Goal: Transaction & Acquisition: Obtain resource

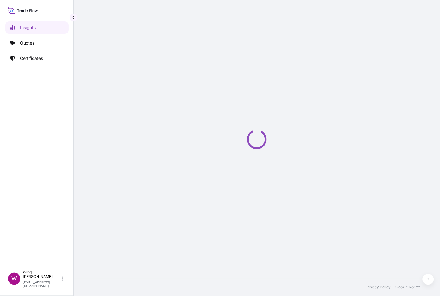
select select "2025"
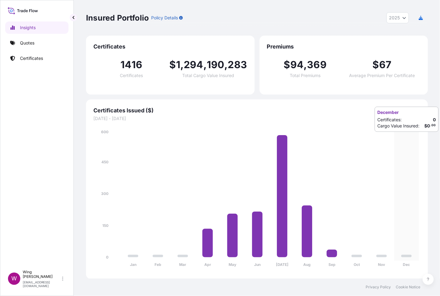
click at [401, 138] on icon "Jan Feb Mar Apr May Jun [DATE] Aug Sep Oct Nov Dec 0 150 300 450 600" at bounding box center [256, 200] width 327 height 143
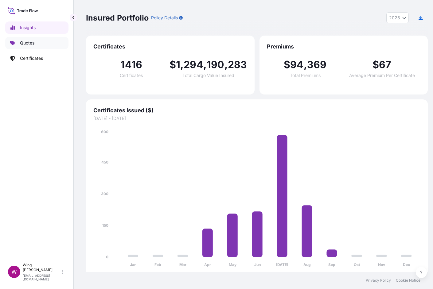
click at [35, 43] on link "Quotes" at bounding box center [36, 43] width 63 height 12
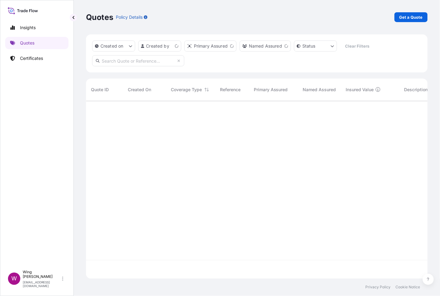
scroll to position [175, 335]
click at [417, 18] on p "Get a Quote" at bounding box center [410, 17] width 23 height 6
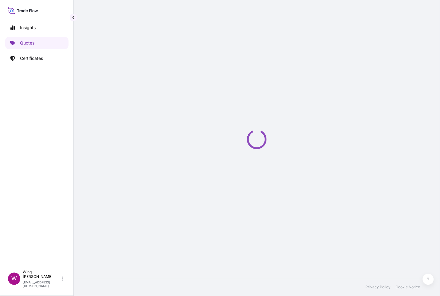
select select "AIR"
select select "27"
select select "Transit"
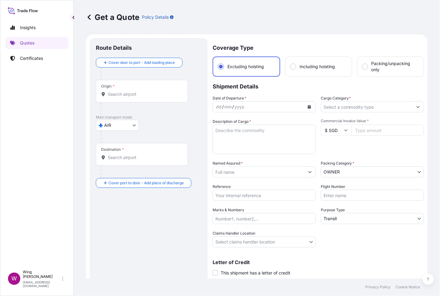
scroll to position [10, 0]
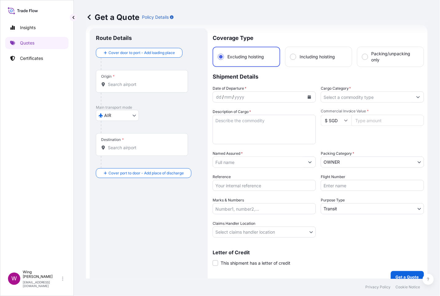
click at [128, 117] on body "Insights Quotes Certificates W Wing Lee [EMAIL_ADDRESS][DOMAIN_NAME] Get a Quot…" at bounding box center [220, 148] width 440 height 296
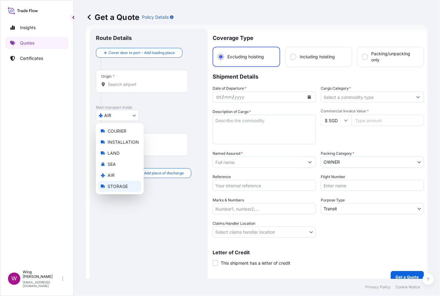
click at [118, 185] on span "STORAGE" at bounding box center [118, 186] width 20 height 6
select select "STORAGE"
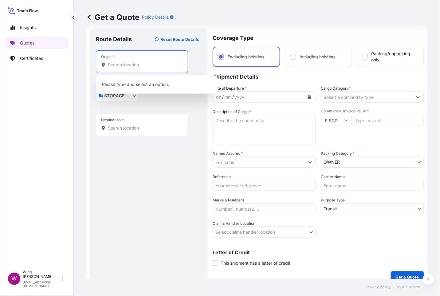
click at [128, 68] on input "Origin *" at bounding box center [144, 65] width 73 height 6
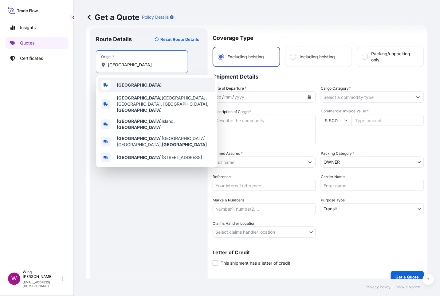
click at [123, 86] on b "[GEOGRAPHIC_DATA]" at bounding box center [139, 84] width 45 height 5
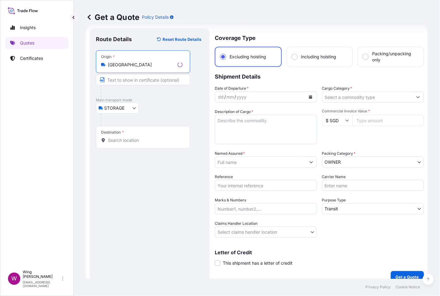
type input "[GEOGRAPHIC_DATA]"
click at [118, 139] on input "Destination *" at bounding box center [145, 140] width 75 height 6
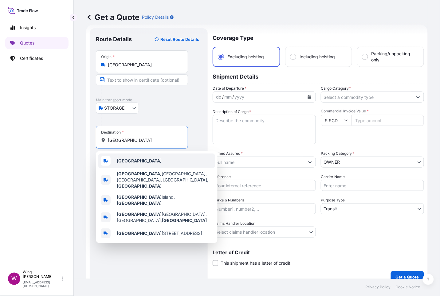
click at [131, 167] on div "[GEOGRAPHIC_DATA]" at bounding box center [156, 161] width 117 height 15
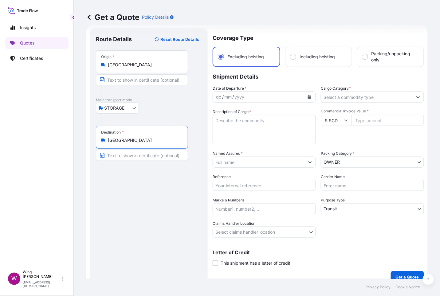
type input "[GEOGRAPHIC_DATA]"
click at [308, 96] on icon "Calendar" at bounding box center [310, 97] width 4 height 4
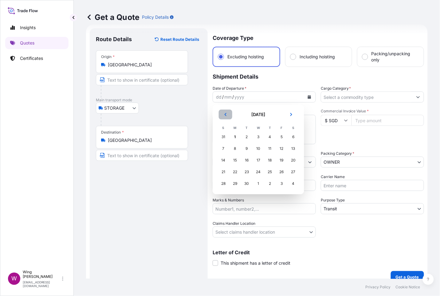
click at [227, 114] on icon "Previous" at bounding box center [226, 115] width 4 height 4
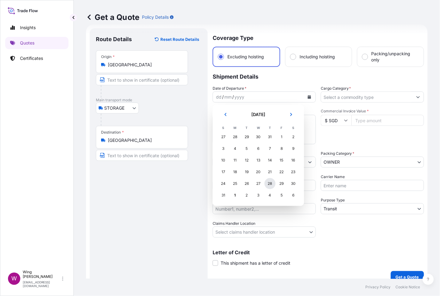
click at [273, 183] on div "28" at bounding box center [270, 183] width 11 height 11
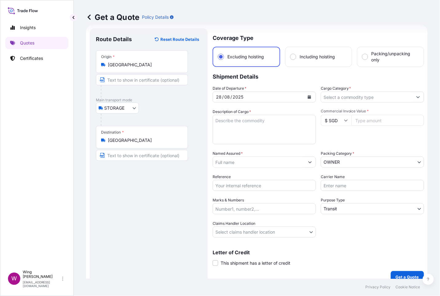
click at [244, 128] on textarea "Description of Cargo *" at bounding box center [264, 129] width 103 height 29
paste textarea "[PERSON_NAME] Yellow Red Nun"
click at [250, 120] on textarea "[PERSON_NAME] Yellow Red Nun" at bounding box center [264, 129] width 103 height 29
drag, startPoint x: 170, startPoint y: 193, endPoint x: 194, endPoint y: 182, distance: 26.1
click at [172, 193] on div "Route Details Reset Route Details Place of loading Road / [GEOGRAPHIC_DATA] / I…" at bounding box center [149, 155] width 106 height 243
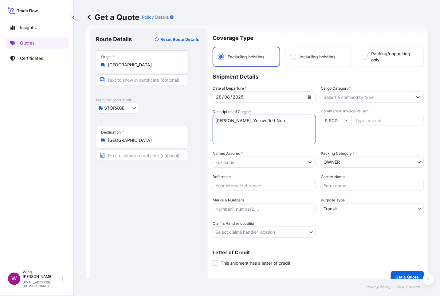
drag, startPoint x: 283, startPoint y: 121, endPoint x: 189, endPoint y: 119, distance: 93.7
click at [189, 119] on form "Route Details Reset Route Details Place of loading Road / Inland Road / Inland …" at bounding box center [257, 156] width 342 height 263
paste textarea "[PERSON_NAME] [PERSON_NAME] Girl and Lacoste"
type textarea "[PERSON_NAME], [PERSON_NAME] Girl and Lacoste"
click at [137, 199] on div "Route Details Reset Route Details Place of loading Road / [GEOGRAPHIC_DATA] / I…" at bounding box center [149, 155] width 106 height 243
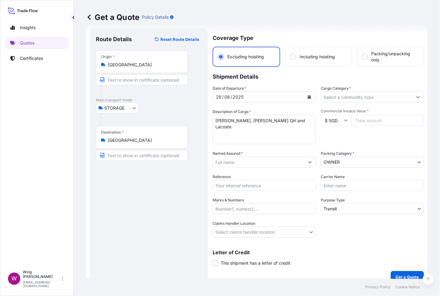
click at [335, 120] on input "$ SGD" at bounding box center [336, 120] width 31 height 11
click at [328, 108] on div "$ HKD" at bounding box center [333, 103] width 26 height 12
type input "$ HKD"
click at [360, 122] on input "Commercial Invoice Value *" at bounding box center [387, 120] width 73 height 11
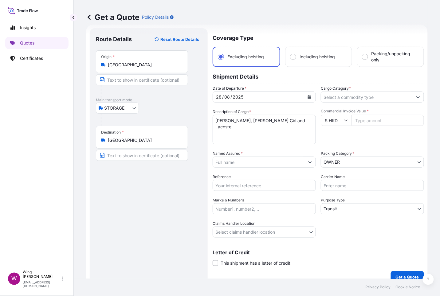
paste input "2000000"
type input "2000000"
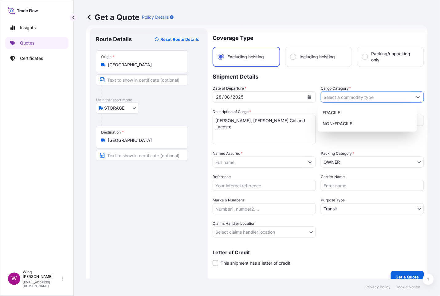
click at [390, 99] on input "Cargo Category *" at bounding box center [367, 97] width 92 height 11
click at [359, 120] on div "NON-FRAGILE" at bounding box center [367, 123] width 94 height 11
type input "NON-FRAGILE"
click at [149, 202] on div "Route Details Reset Route Details Place of loading Road / [GEOGRAPHIC_DATA] / I…" at bounding box center [149, 155] width 106 height 243
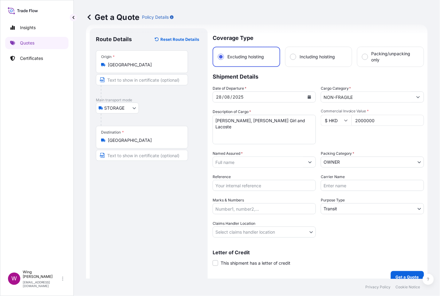
click at [193, 185] on div "Route Details Reset Route Details Place of loading Road / [GEOGRAPHIC_DATA] / I…" at bounding box center [149, 155] width 106 height 243
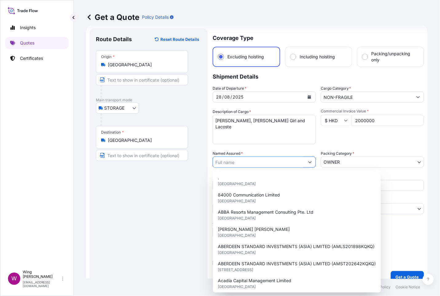
click at [276, 159] on input "Named Assured *" at bounding box center [259, 162] width 92 height 11
paste input "[PERSON_NAME]"
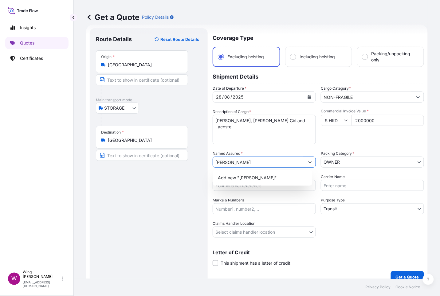
drag, startPoint x: 223, startPoint y: 161, endPoint x: 237, endPoint y: 160, distance: 14.2
click at [237, 160] on input "[PERSON_NAME]" at bounding box center [259, 162] width 92 height 11
click at [196, 178] on div "Route Details Reset Route Details Place of loading Road / [GEOGRAPHIC_DATA] / I…" at bounding box center [149, 155] width 106 height 243
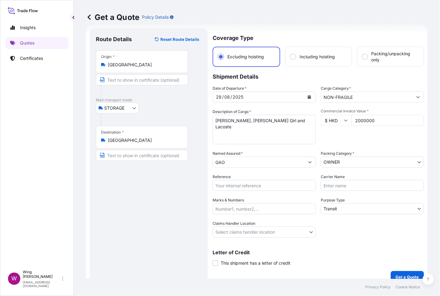
click at [167, 200] on div "Route Details Reset Route Details Place of loading Road / [GEOGRAPHIC_DATA] / I…" at bounding box center [149, 155] width 106 height 243
drag, startPoint x: 235, startPoint y: 162, endPoint x: 203, endPoint y: 162, distance: 32.0
click at [203, 162] on form "Route Details Reset Route Details Place of loading Road / Inland Road / Inland …" at bounding box center [257, 156] width 342 height 263
paste input "JIE"
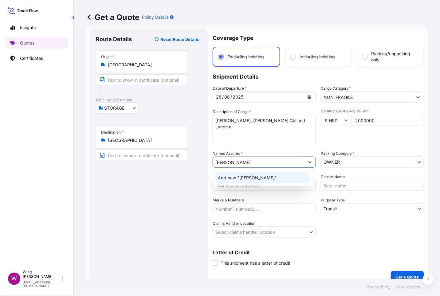
click at [235, 180] on span "Add new "[PERSON_NAME]"" at bounding box center [247, 178] width 59 height 6
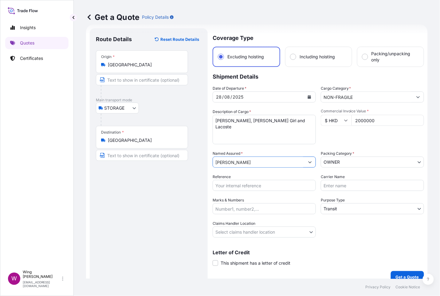
type input "[PERSON_NAME]"
click at [156, 175] on div "Route Details Reset Route Details Place of loading Road / [GEOGRAPHIC_DATA] / I…" at bounding box center [149, 155] width 106 height 243
click at [336, 186] on input "Carrier Name" at bounding box center [372, 185] width 103 height 11
click at [332, 210] on body "1 option available. Insights Quotes Certificates W Wing Lee [EMAIL_ADDRESS][DOM…" at bounding box center [220, 148] width 440 height 296
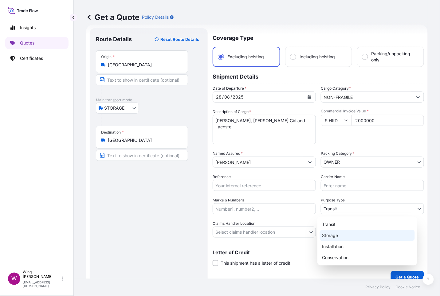
click at [332, 231] on div "Storage" at bounding box center [367, 235] width 95 height 11
select select "Storage"
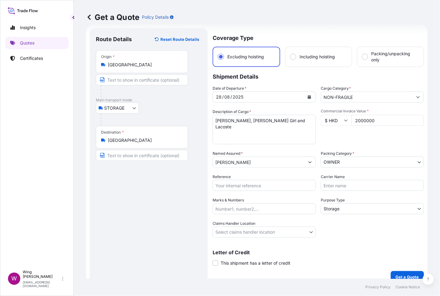
drag, startPoint x: 139, startPoint y: 220, endPoint x: 163, endPoint y: 210, distance: 26.1
click at [142, 219] on div "Route Details Reset Route Details Place of loading Road / [GEOGRAPHIC_DATA] / I…" at bounding box center [149, 155] width 106 height 243
click at [220, 187] on input "Reference" at bounding box center [264, 185] width 103 height 11
paste input "AMST154590MYHT"
type input "AMST154590MYHT"
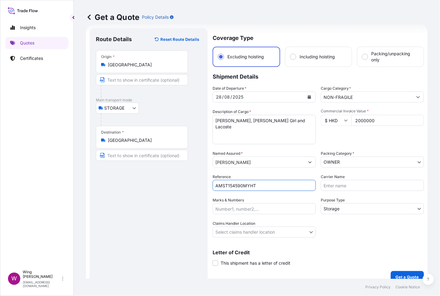
click at [146, 207] on div "Route Details Reset Route Details Place of loading Road / [GEOGRAPHIC_DATA] / I…" at bounding box center [149, 155] width 106 height 243
click at [229, 230] on body "Insights Quotes Certificates W Wing Lee [EMAIL_ADDRESS][DOMAIN_NAME] Get a Quot…" at bounding box center [220, 148] width 440 height 296
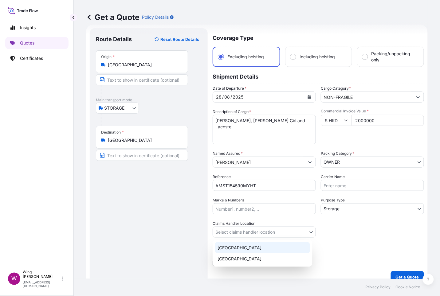
click at [228, 246] on div "[GEOGRAPHIC_DATA]" at bounding box center [262, 247] width 95 height 11
select select "[GEOGRAPHIC_DATA]"
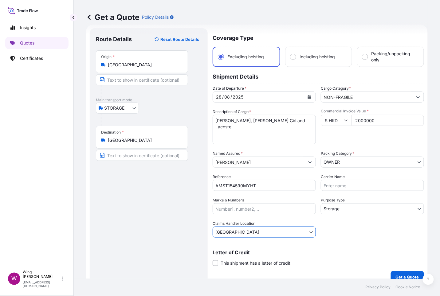
click at [154, 237] on div "Route Details Reset Route Details Place of loading Road / [GEOGRAPHIC_DATA] / I…" at bounding box center [149, 155] width 106 height 243
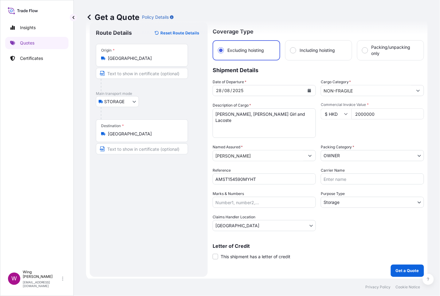
scroll to position [18, 0]
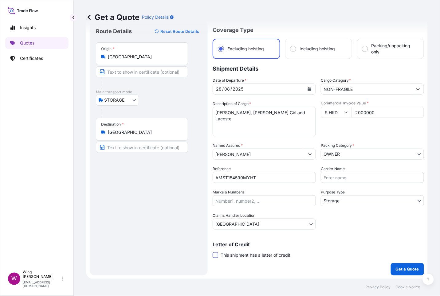
click at [217, 255] on span at bounding box center [216, 256] width 6 height 6
click at [213, 252] on input "This shipment has a letter of credit" at bounding box center [213, 252] width 0 height 0
click at [163, 248] on div "Route Details Reset Route Details Place of loading Road / [GEOGRAPHIC_DATA] / I…" at bounding box center [149, 171] width 106 height 290
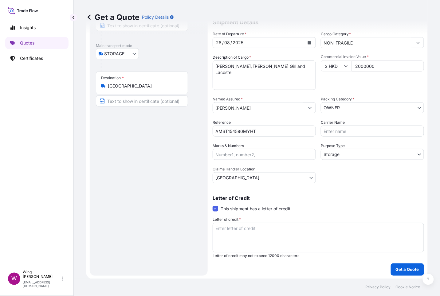
scroll to position [65, 0]
click at [233, 233] on textarea "Letter of credit *" at bounding box center [318, 236] width 211 height 29
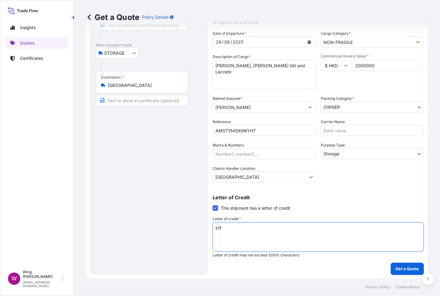
type textarea "s"
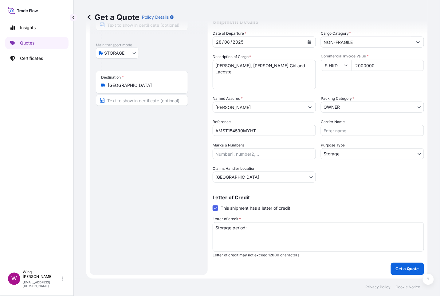
drag, startPoint x: 176, startPoint y: 206, endPoint x: 237, endPoint y: 220, distance: 63.3
click at [176, 207] on div "Route Details Reset Route Details Place of loading Road / [GEOGRAPHIC_DATA] / I…" at bounding box center [149, 124] width 106 height 290
click at [268, 226] on textarea "Storage period:" at bounding box center [318, 236] width 211 height 29
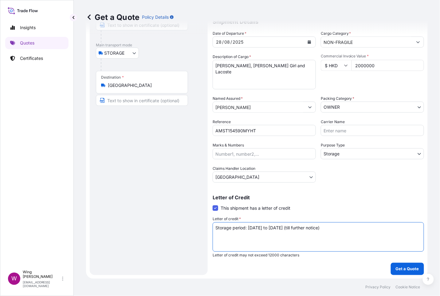
drag, startPoint x: 355, startPoint y: 228, endPoint x: 203, endPoint y: 221, distance: 152.5
click at [203, 221] on form "Route Details Reset Route Details Place of loading Road / Inland Road / Inland …" at bounding box center [257, 124] width 342 height 309
type textarea "Storage period: [DATE] to [DATE] (till further notice)"
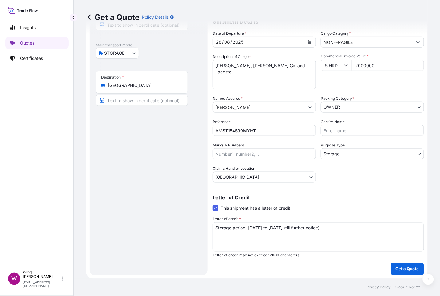
click at [157, 169] on div "Route Details Reset Route Details Place of loading Road / [GEOGRAPHIC_DATA] / I…" at bounding box center [149, 124] width 106 height 290
click at [357, 190] on div "Letter of Credit This shipment has a letter of credit Letter of credit * Storag…" at bounding box center [318, 223] width 211 height 70
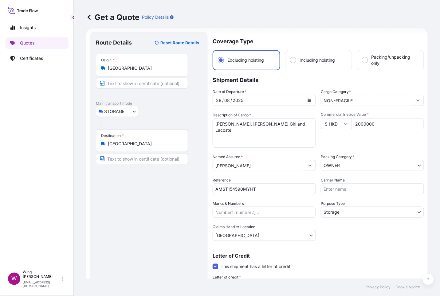
scroll to position [0, 0]
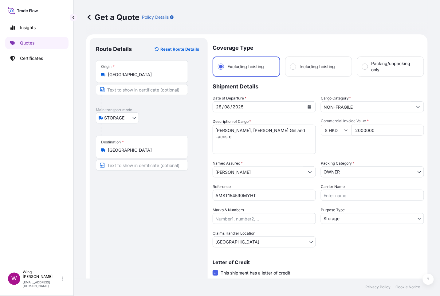
click at [186, 199] on div "Route Details Reset Route Details Place of loading Road / [GEOGRAPHIC_DATA] / I…" at bounding box center [149, 189] width 106 height 290
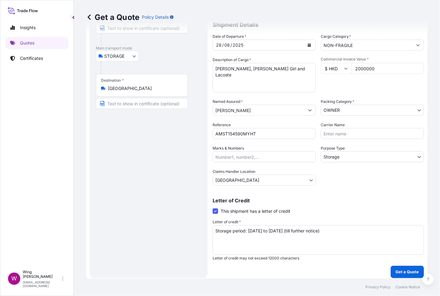
scroll to position [65, 0]
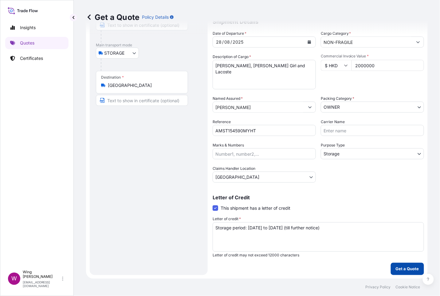
click at [397, 269] on p "Get a Quote" at bounding box center [407, 269] width 23 height 6
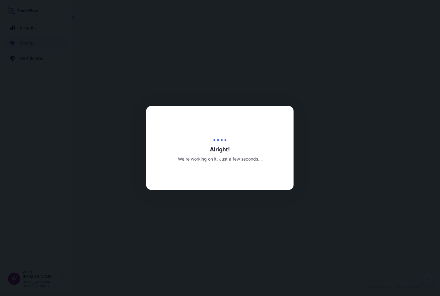
select select "STORAGE"
select select "Storage"
select select "[GEOGRAPHIC_DATA]"
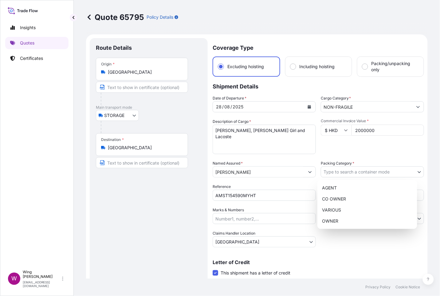
click at [344, 167] on body "Insights Quotes Certificates W Wing Lee [EMAIL_ADDRESS][DOMAIN_NAME] Quote 6579…" at bounding box center [220, 148] width 440 height 296
click at [340, 221] on div "OWNER" at bounding box center [367, 221] width 95 height 11
select select "27"
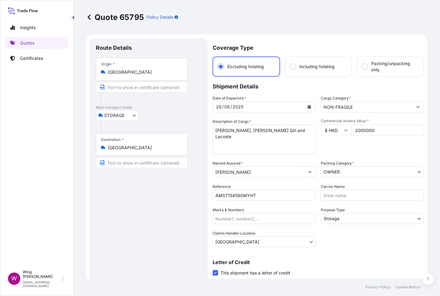
click at [155, 197] on div "Route Details Place of loading Road / [GEOGRAPHIC_DATA] / Inland Origin * [GEOG…" at bounding box center [149, 189] width 106 height 290
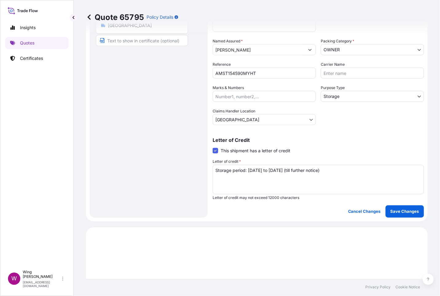
scroll to position [138, 0]
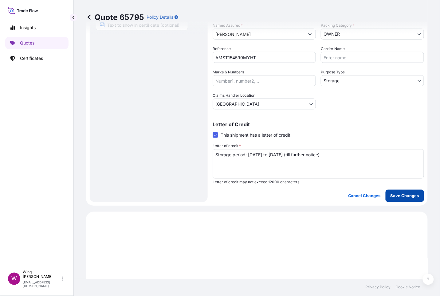
click at [403, 197] on p "Save Changes" at bounding box center [405, 196] width 29 height 6
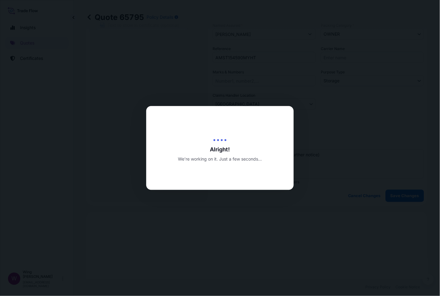
type input "[DATE]"
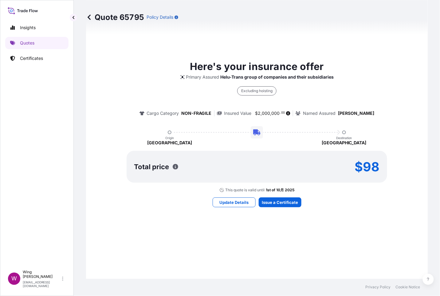
select select "STORAGE"
select select "Storage"
select select "[GEOGRAPHIC_DATA]"
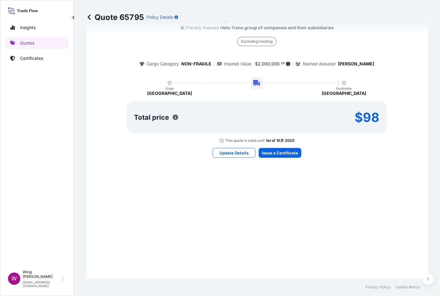
click at [267, 147] on div "Here's your insurance offer Primary Assured Helu-Trans group of companies and t…" at bounding box center [257, 83] width 324 height 457
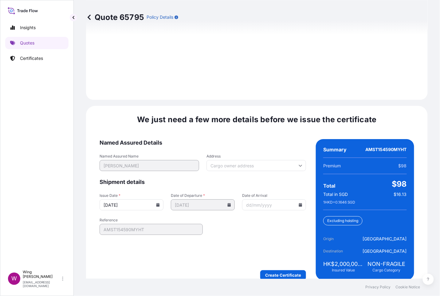
scroll to position [924, 0]
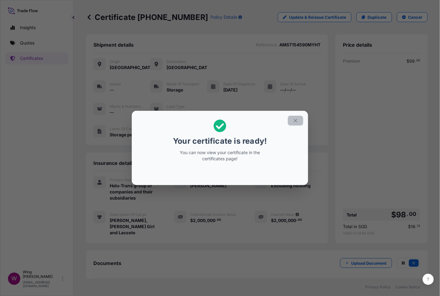
click at [296, 121] on icon "button" at bounding box center [295, 120] width 3 height 3
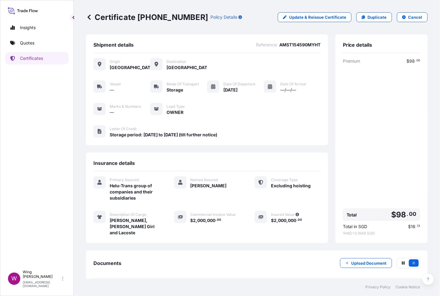
scroll to position [23, 0]
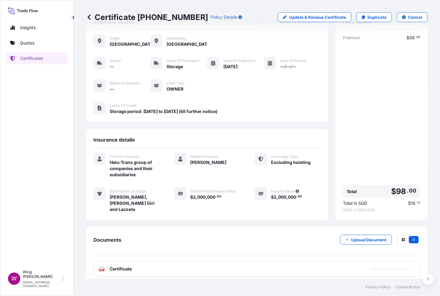
click at [105, 268] on div "PDF Certificate" at bounding box center [256, 269] width 327 height 16
click at [102, 269] on text "PDF" at bounding box center [102, 270] width 4 height 2
click at [360, 20] on link "Duplicate" at bounding box center [374, 17] width 36 height 10
select select "STORAGE"
select select "Storage"
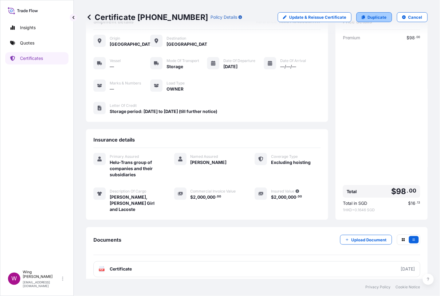
select select "[GEOGRAPHIC_DATA]"
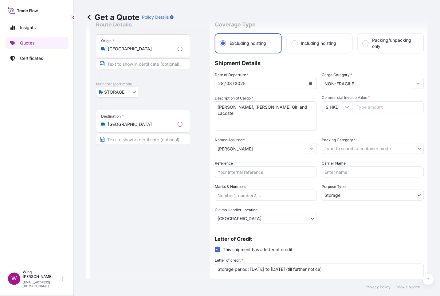
scroll to position [10, 0]
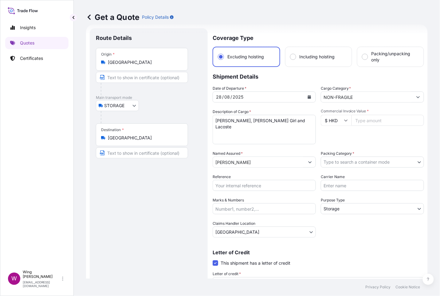
click at [360, 95] on input "NON-FRAGILE" at bounding box center [367, 97] width 92 height 11
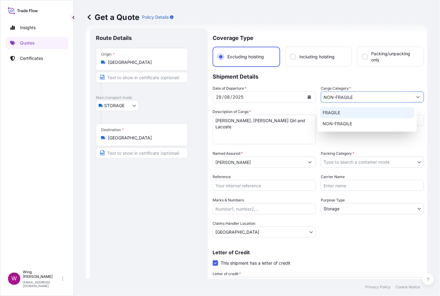
click at [348, 111] on div "FRAGILE" at bounding box center [367, 112] width 94 height 11
type input "FRAGILE"
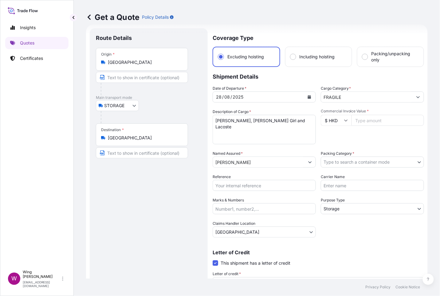
drag, startPoint x: 166, startPoint y: 232, endPoint x: 196, endPoint y: 193, distance: 49.1
click at [169, 231] on div "Route Details Place of loading Road / [GEOGRAPHIC_DATA] / Inland Origin * [GEOG…" at bounding box center [149, 179] width 106 height 290
drag, startPoint x: 263, startPoint y: 117, endPoint x: 193, endPoint y: 113, distance: 70.8
click at [193, 113] on form "Route Details Place of loading Road / Inland Road / Inland Origin * [GEOGRAPHIC…" at bounding box center [257, 179] width 342 height 309
paste textarea "[PERSON_NAME] Yellow Red Nun"
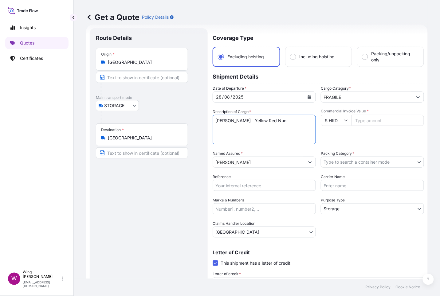
click at [248, 120] on textarea "[PERSON_NAME], [PERSON_NAME] Girl and Lacoste" at bounding box center [264, 129] width 103 height 29
type textarea "[PERSON_NAME], Yellow Red Nun"
drag, startPoint x: 154, startPoint y: 197, endPoint x: 233, endPoint y: 162, distance: 87.2
click at [155, 197] on div "Route Details Place of loading Road / [GEOGRAPHIC_DATA] / Inland Origin * [GEOG…" at bounding box center [149, 179] width 106 height 290
click at [364, 122] on input "Commercial Invoice Value *" at bounding box center [387, 120] width 73 height 11
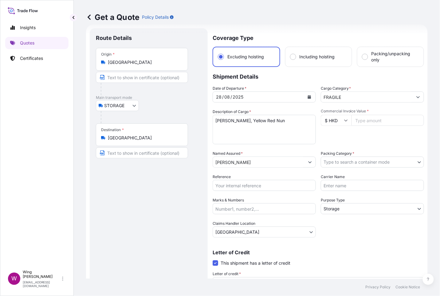
paste input "800000"
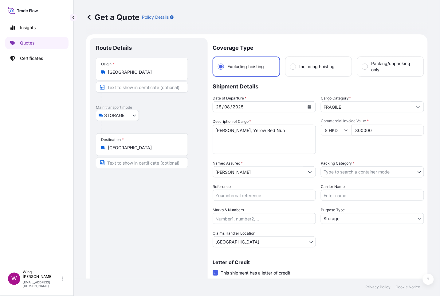
scroll to position [46, 0]
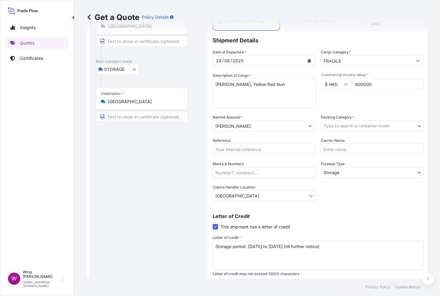
type input "800000"
click at [145, 183] on div "Route Details Place of loading Road / [GEOGRAPHIC_DATA] / Inland Origin * [GEOG…" at bounding box center [149, 143] width 106 height 290
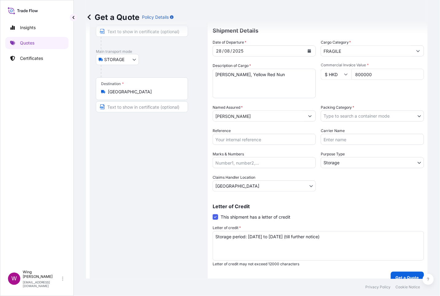
scroll to position [65, 0]
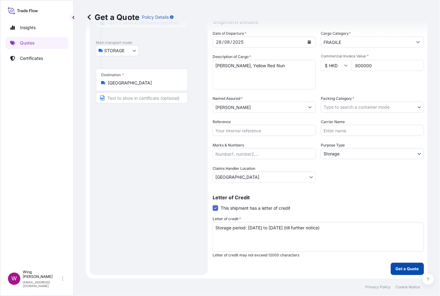
click at [391, 267] on button "Get a Quote" at bounding box center [407, 269] width 33 height 12
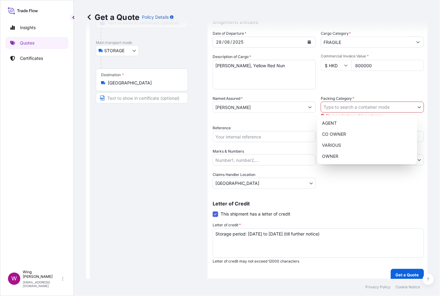
click at [369, 106] on body "Insights Quotes Certificates W Wing Lee [EMAIL_ADDRESS][DOMAIN_NAME] Get a Quot…" at bounding box center [220, 148] width 440 height 296
click at [354, 154] on div "OWNER" at bounding box center [367, 156] width 95 height 11
select select "27"
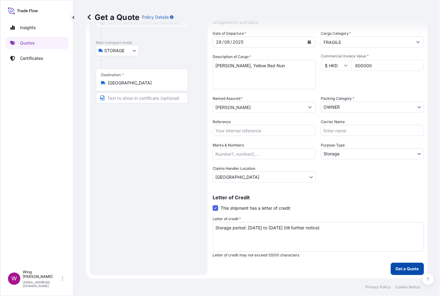
click at [396, 270] on p "Get a Quote" at bounding box center [407, 269] width 23 height 6
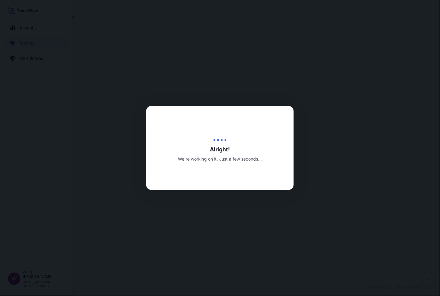
select select "STORAGE"
select select "Transit"
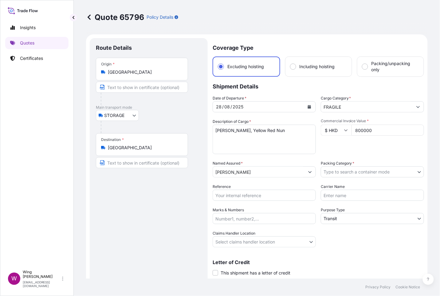
click at [344, 170] on body "Insights Quotes Certificates W Wing Lee [EMAIL_ADDRESS][DOMAIN_NAME] Quote 6579…" at bounding box center [220, 148] width 440 height 296
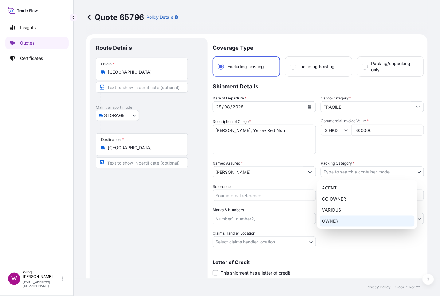
click at [338, 216] on div "OWNER" at bounding box center [367, 221] width 95 height 11
select select "27"
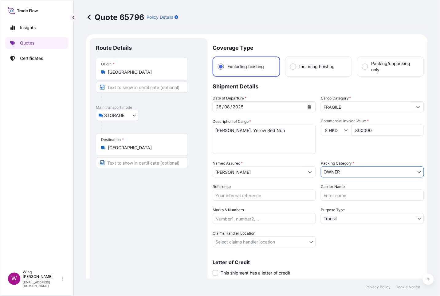
click at [325, 222] on body "Insights Quotes Certificates W Wing Lee [EMAIL_ADDRESS][DOMAIN_NAME] Quote 6579…" at bounding box center [220, 148] width 440 height 296
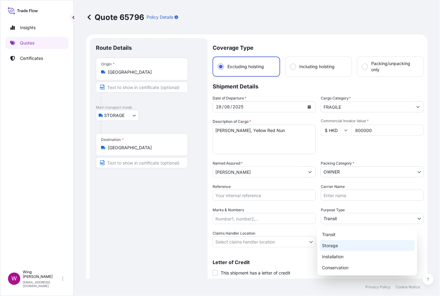
click at [333, 243] on div "Storage" at bounding box center [367, 245] width 95 height 11
select select "Storage"
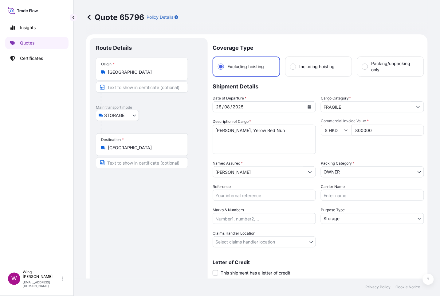
drag, startPoint x: 154, startPoint y: 198, endPoint x: 168, endPoint y: 194, distance: 15.5
click at [154, 198] on div "Route Details Place of loading Road / [GEOGRAPHIC_DATA] / Inland Origin * [GEOG…" at bounding box center [149, 165] width 106 height 243
click at [221, 194] on input "Reference" at bounding box center [264, 195] width 103 height 11
paste input "AMST154590MYHT"
type input "AMST154590MYHT"
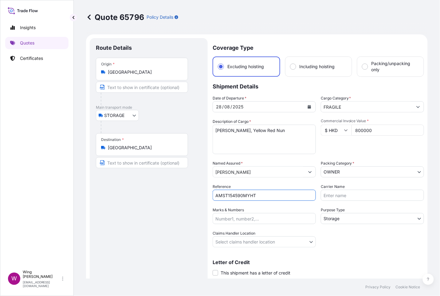
click at [141, 217] on div "Route Details Place of loading Road / [GEOGRAPHIC_DATA] / Inland Origin * [GEOG…" at bounding box center [149, 165] width 106 height 243
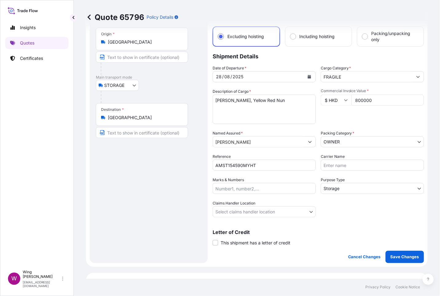
scroll to position [46, 0]
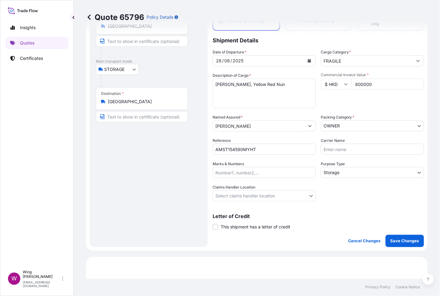
click at [224, 196] on body "Insights Quotes Certificates W Wing Lee [EMAIL_ADDRESS][DOMAIN_NAME] Quote 6579…" at bounding box center [220, 148] width 440 height 296
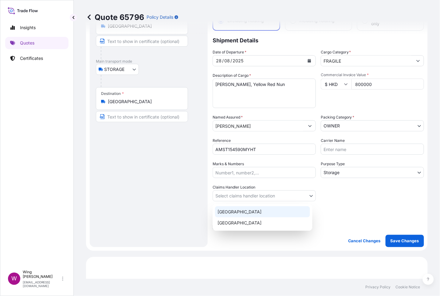
click at [228, 210] on div "[GEOGRAPHIC_DATA]" at bounding box center [262, 211] width 95 height 11
select select "[GEOGRAPHIC_DATA]"
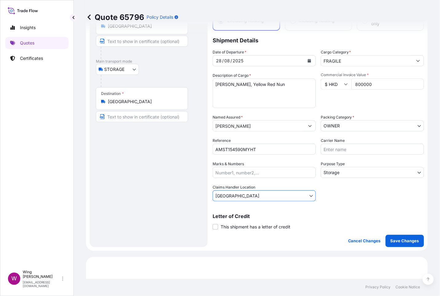
click at [165, 212] on div "Route Details Place of loading Road / [GEOGRAPHIC_DATA] / Inland Origin * [GEOG…" at bounding box center [149, 119] width 106 height 243
click at [217, 227] on span at bounding box center [216, 227] width 6 height 6
click at [213, 224] on input "This shipment has a letter of credit" at bounding box center [213, 224] width 0 height 0
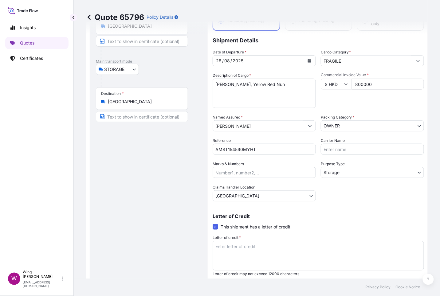
click at [165, 249] on div "Route Details Place of loading Road / [GEOGRAPHIC_DATA] / Inland Origin * [GEOG…" at bounding box center [149, 143] width 106 height 290
click at [237, 259] on textarea "Letter of credit *" at bounding box center [318, 255] width 211 height 29
paste textarea "Storage period: [DATE] to [DATE] (till further notice)"
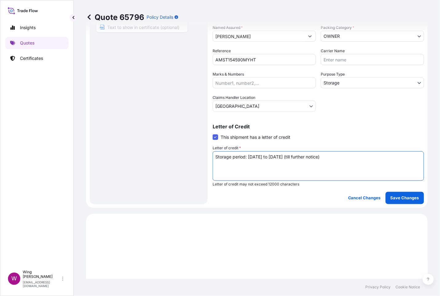
scroll to position [138, 0]
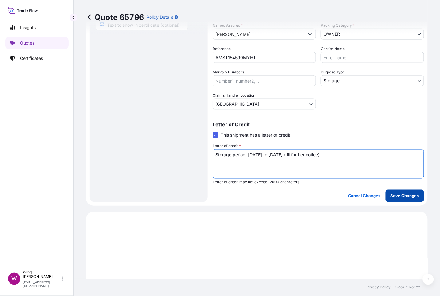
type textarea "Storage period: [DATE] to [DATE] (till further notice)"
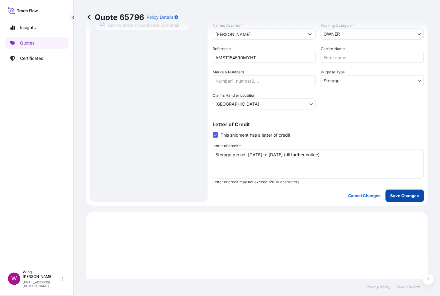
click at [405, 193] on p "Save Changes" at bounding box center [405, 196] width 29 height 6
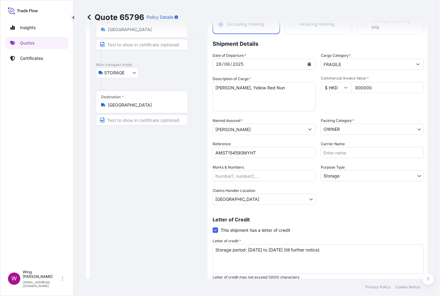
select select "STORAGE"
select select "Storage"
select select "[GEOGRAPHIC_DATA]"
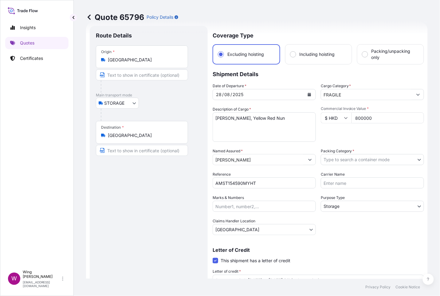
scroll to position [0, 0]
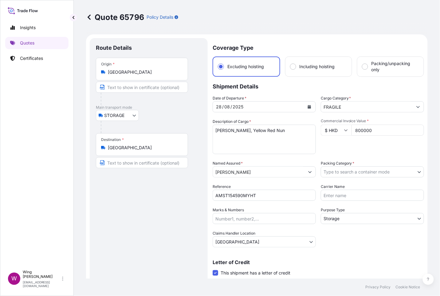
click at [360, 132] on input "800000" at bounding box center [387, 130] width 73 height 11
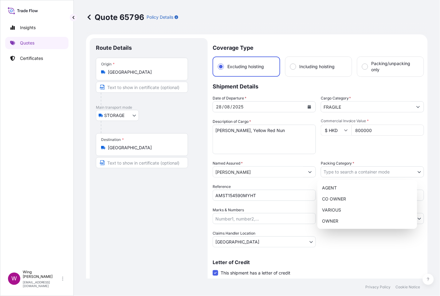
click at [353, 171] on body "Insights Quotes Certificates W Wing Lee [EMAIL_ADDRESS][DOMAIN_NAME] Quote 6579…" at bounding box center [220, 148] width 440 height 296
click at [340, 218] on div "OWNER" at bounding box center [367, 221] width 95 height 11
select select "27"
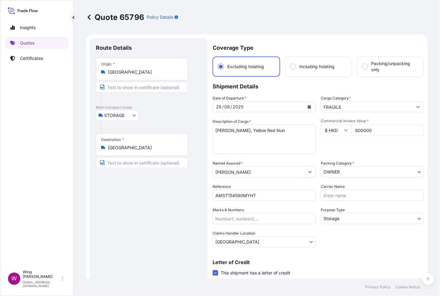
drag, startPoint x: 135, startPoint y: 202, endPoint x: 145, endPoint y: 198, distance: 10.5
click at [136, 202] on div "Route Details Place of loading Road / [GEOGRAPHIC_DATA] / Inland Origin * [GEOG…" at bounding box center [149, 189] width 106 height 290
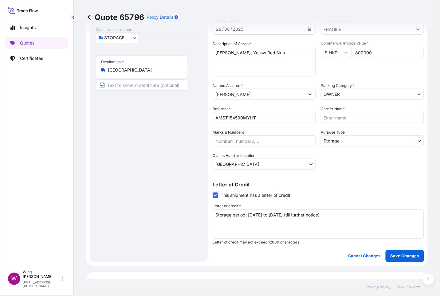
scroll to position [92, 0]
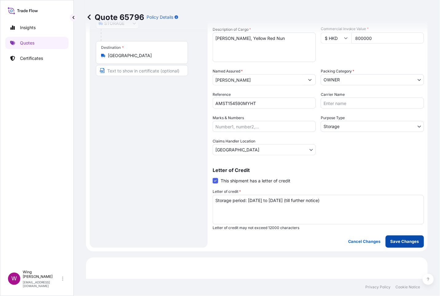
click at [391, 240] on p "Save Changes" at bounding box center [405, 242] width 29 height 6
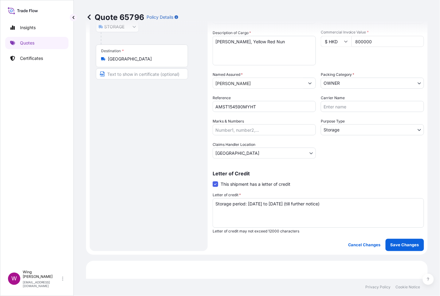
select select "STORAGE"
select select "Storage"
select select "[GEOGRAPHIC_DATA]"
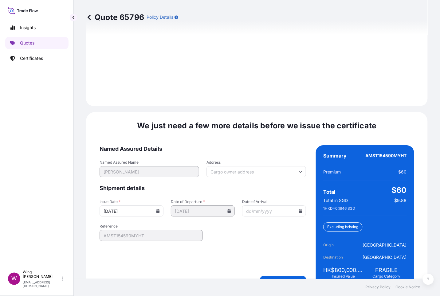
scroll to position [924, 0]
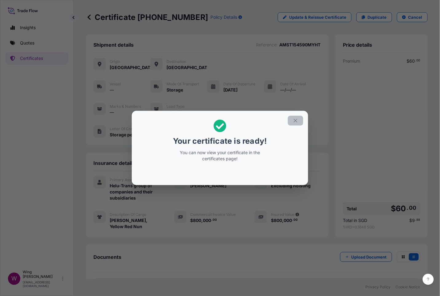
click at [297, 123] on icon "button" at bounding box center [296, 121] width 6 height 6
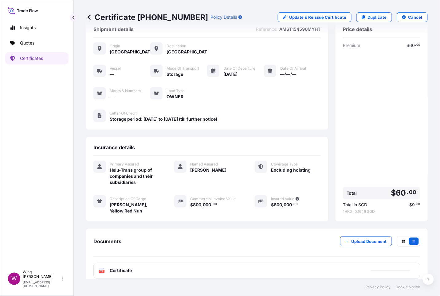
scroll to position [23, 0]
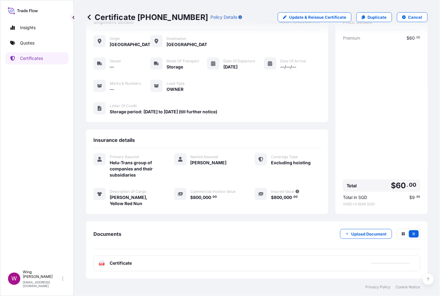
click at [100, 264] on text "PDF" at bounding box center [102, 264] width 4 height 2
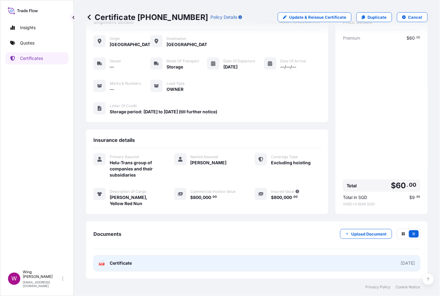
click at [100, 265] on text "PDF" at bounding box center [102, 264] width 4 height 2
